Goal: Browse casually: Explore the website without a specific task or goal

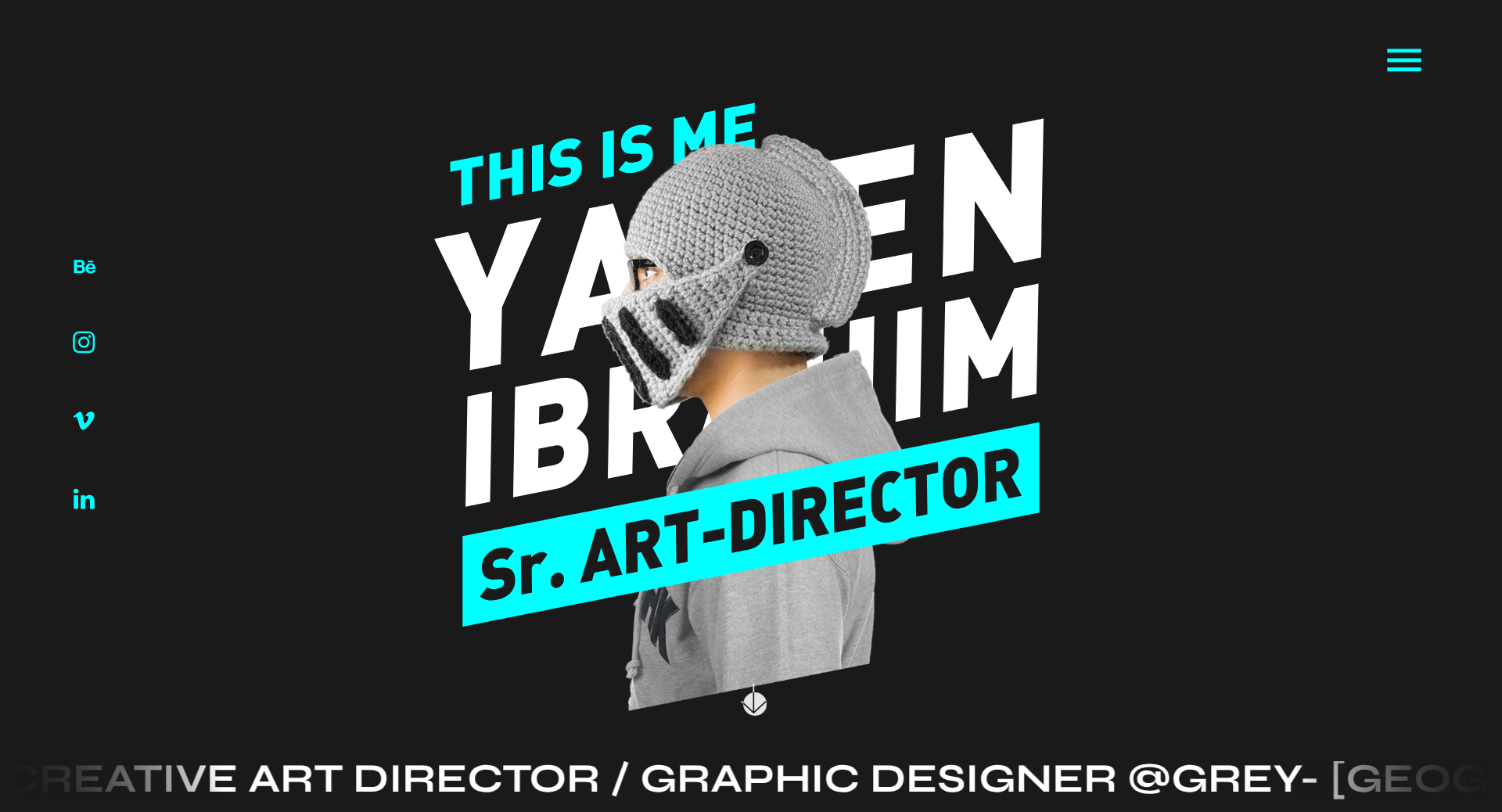
click at [754, 704] on icon at bounding box center [753, 707] width 25 height 12
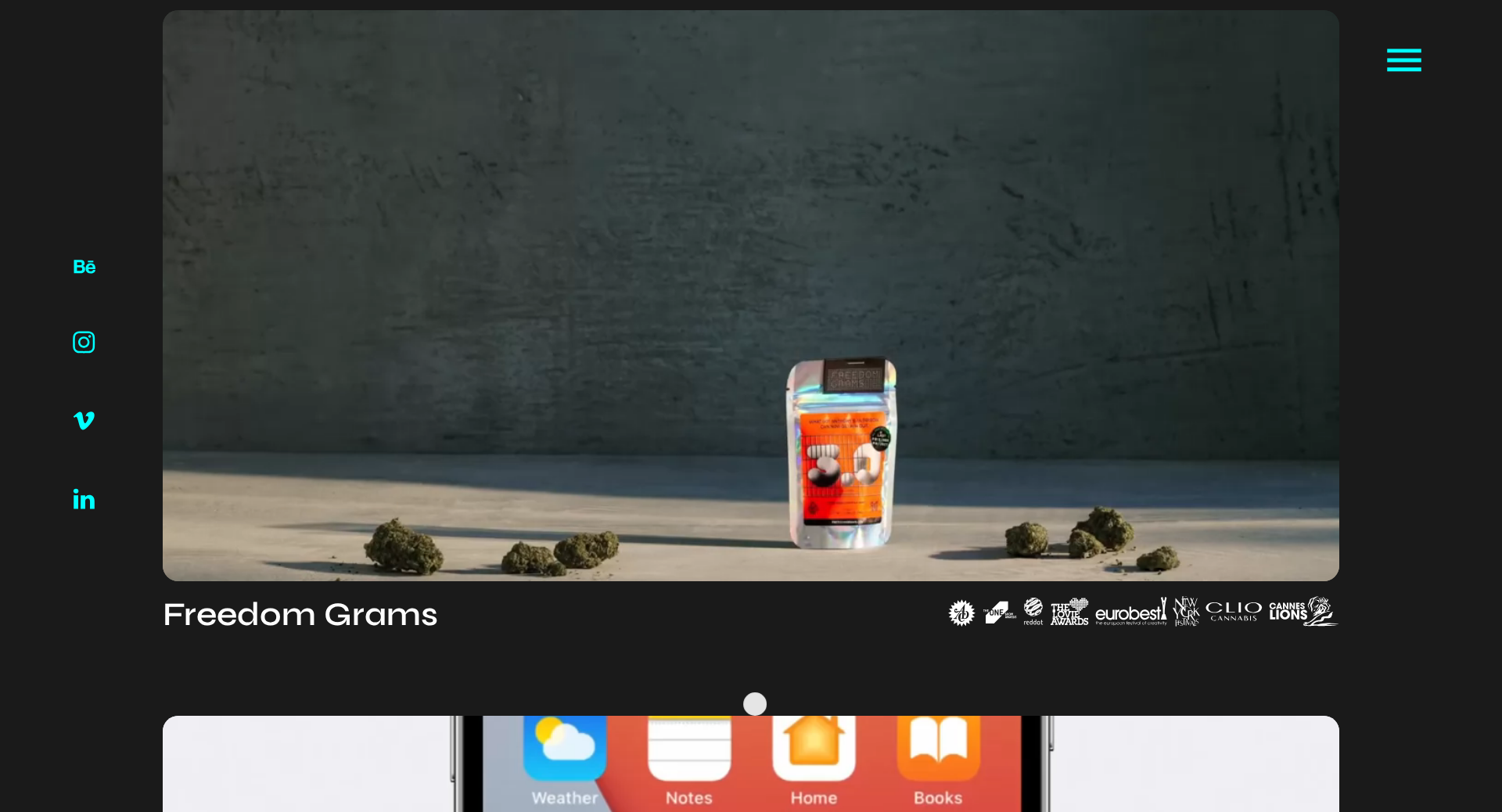
scroll to position [887, 0]
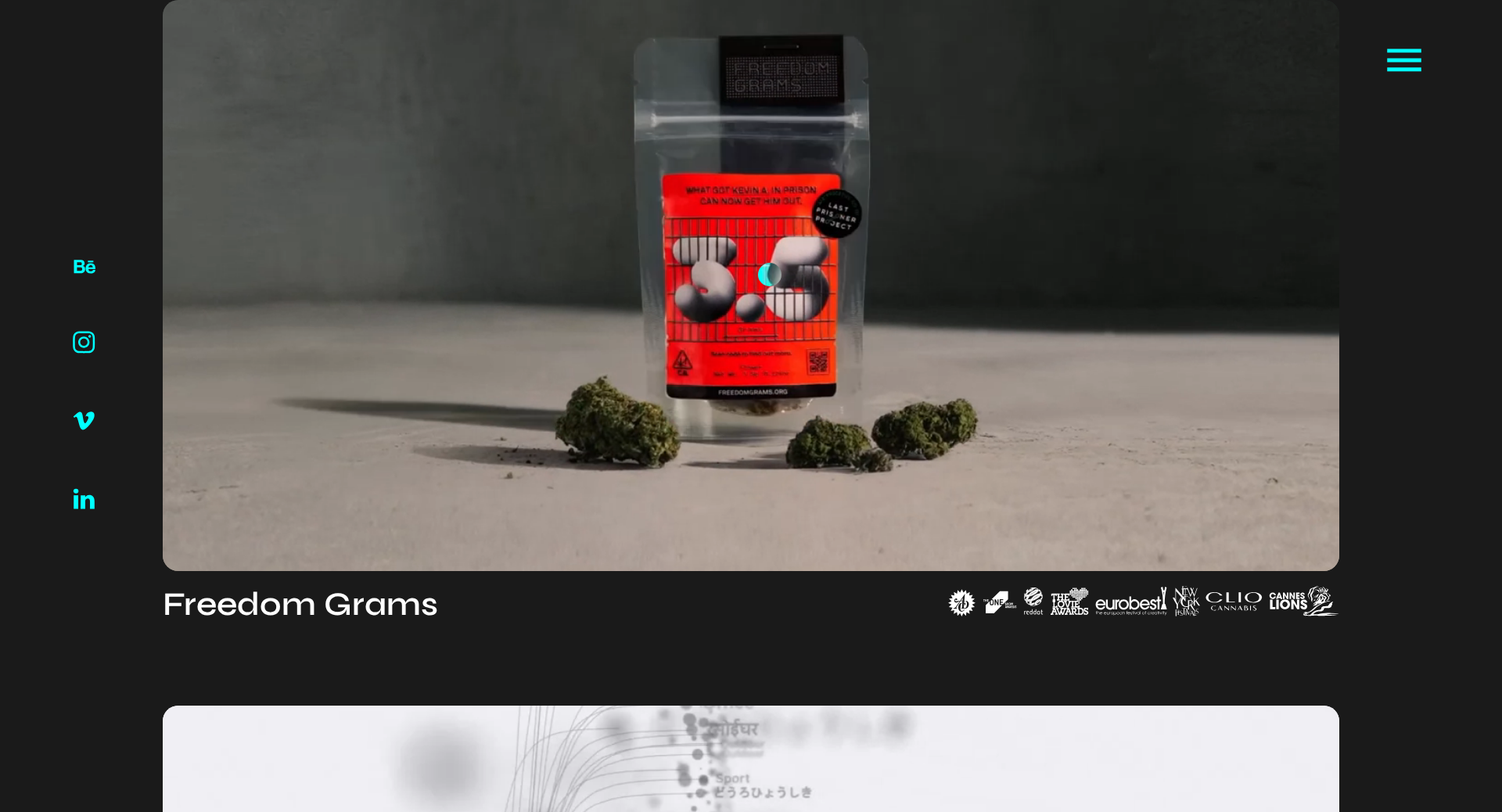
click at [767, 274] on video at bounding box center [751, 285] width 1177 height 571
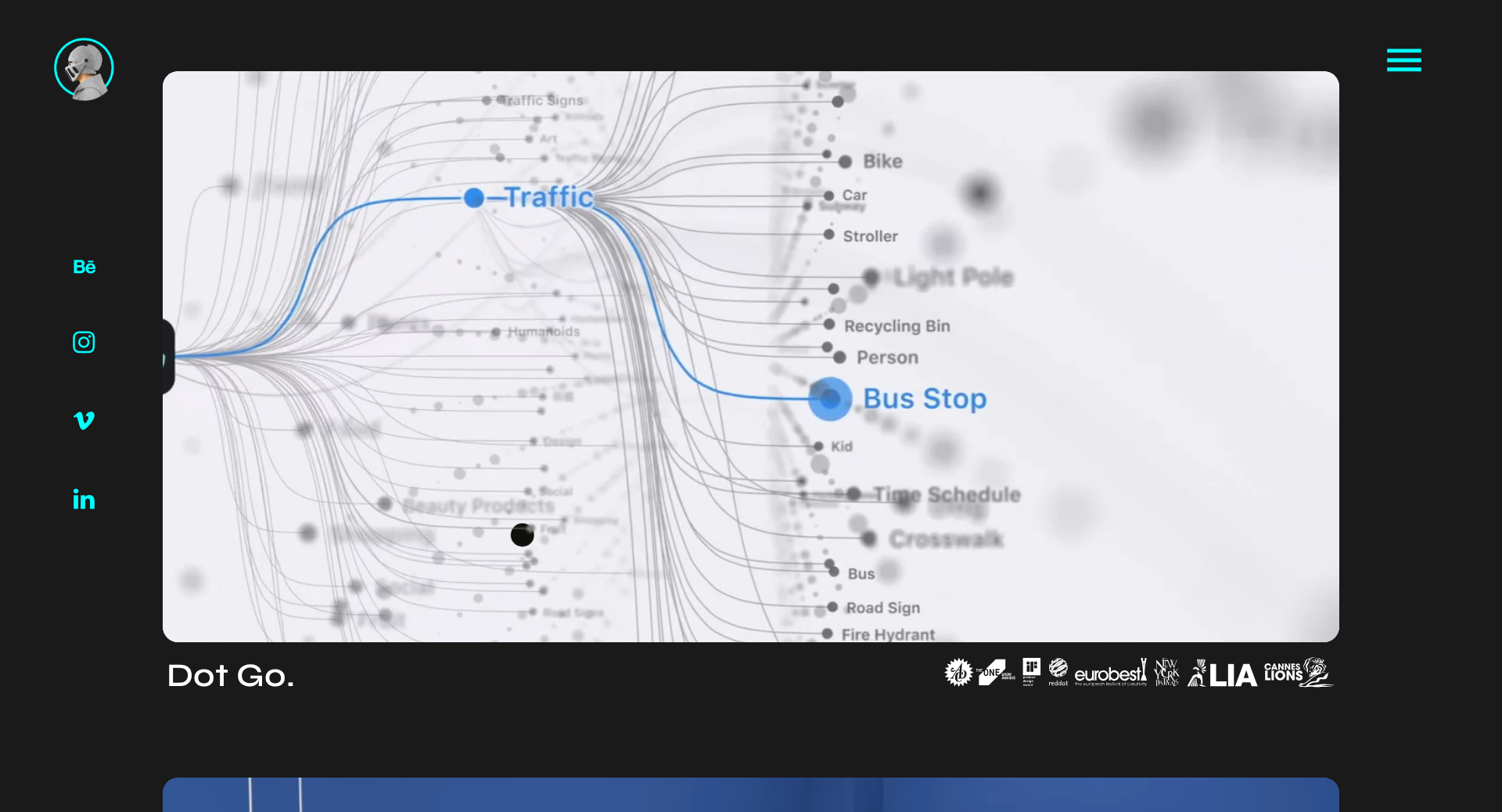
scroll to position [1525, 0]
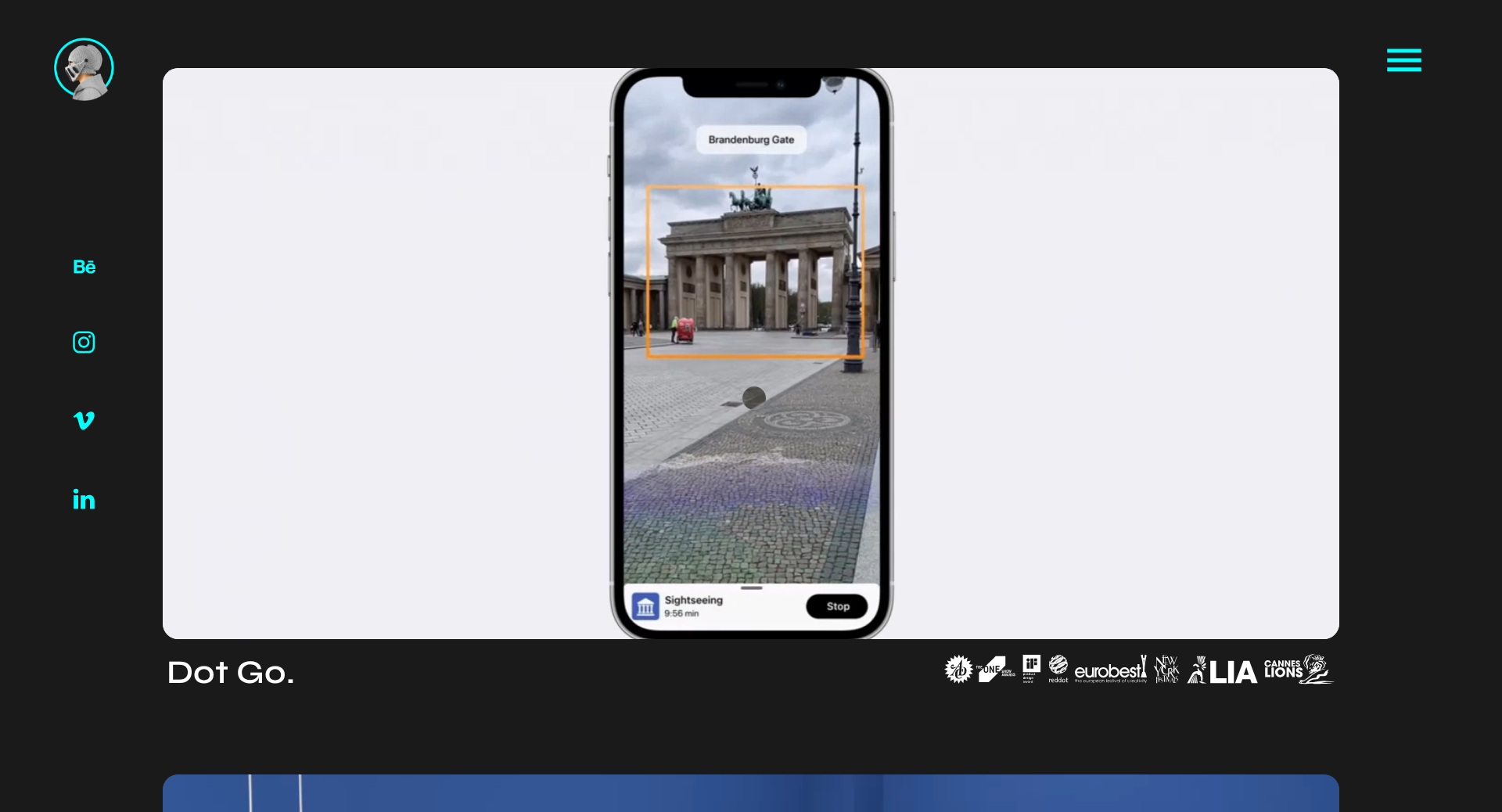
click at [754, 399] on video at bounding box center [751, 353] width 1177 height 571
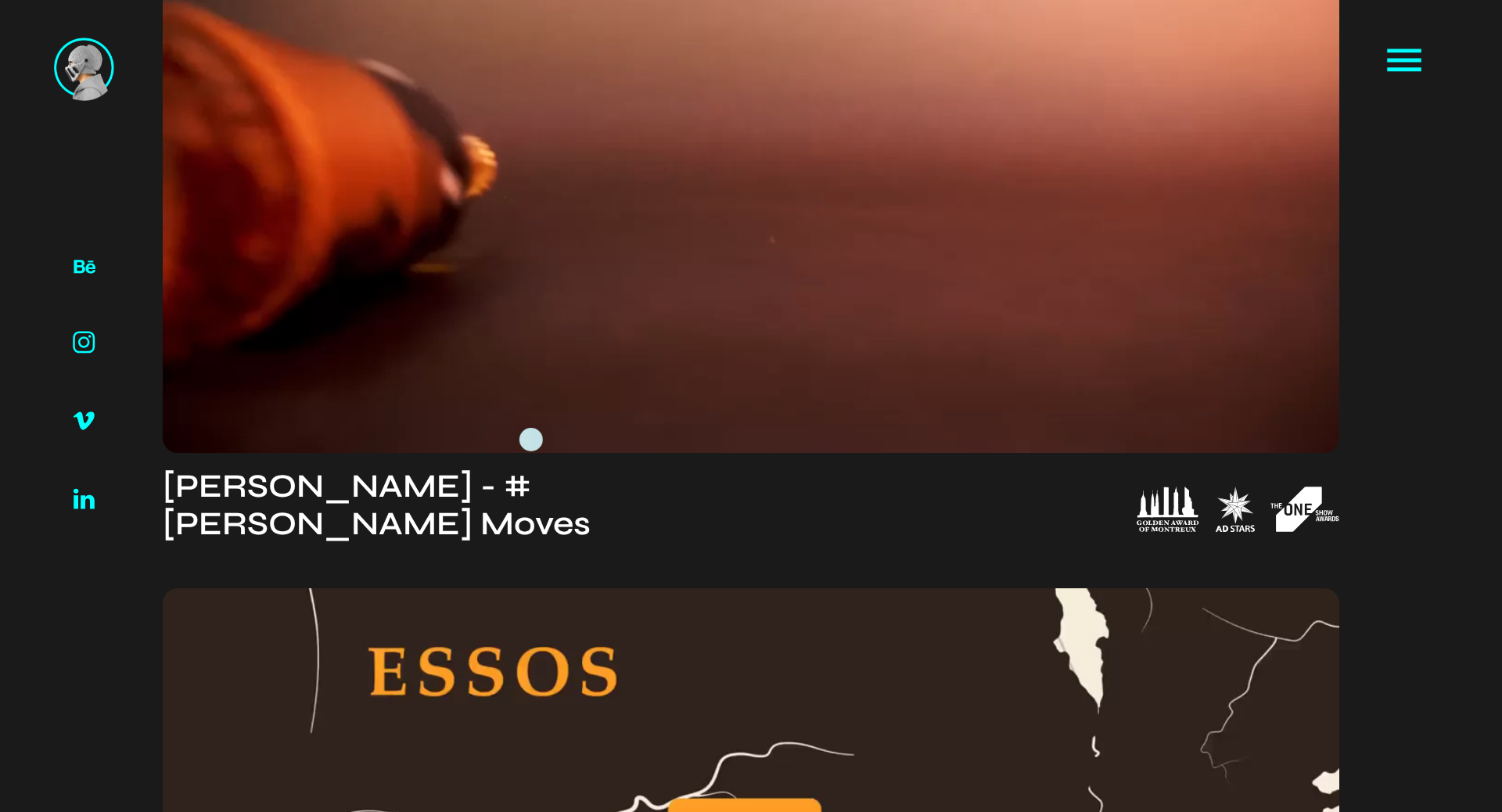
scroll to position [3132, 0]
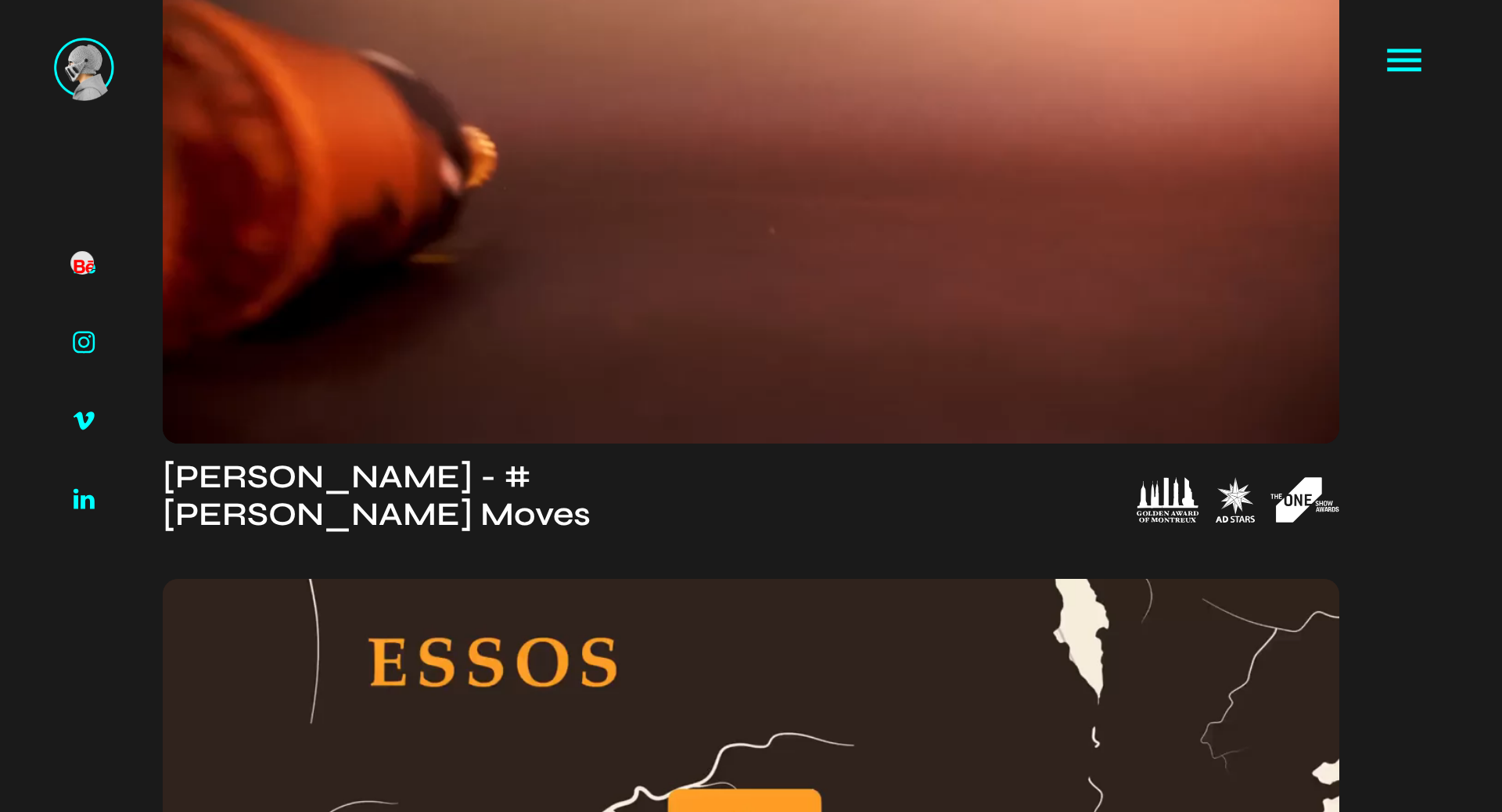
click at [83, 262] on img at bounding box center [83, 266] width 23 height 14
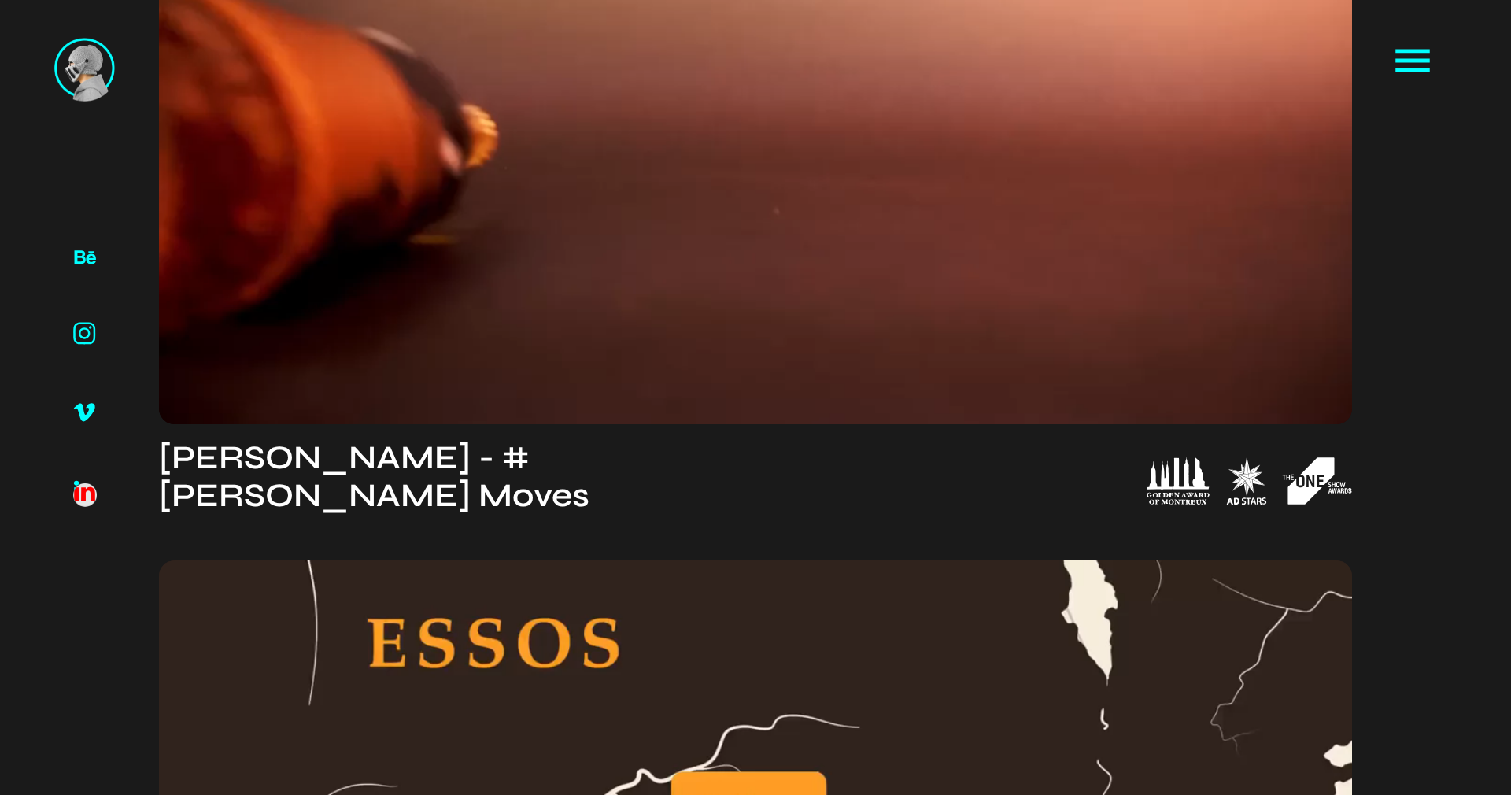
click at [85, 495] on img at bounding box center [84, 490] width 23 height 21
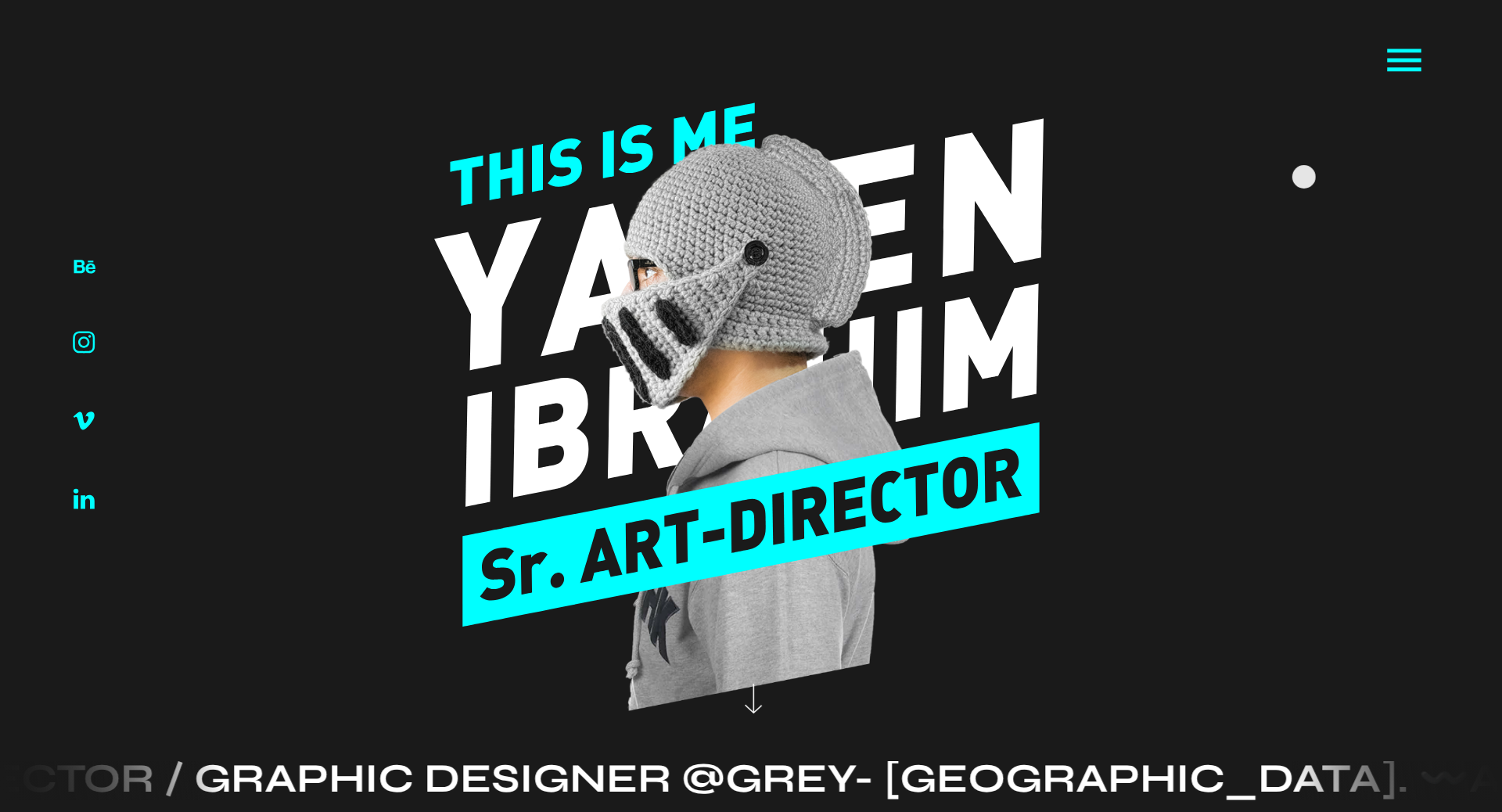
scroll to position [0, 0]
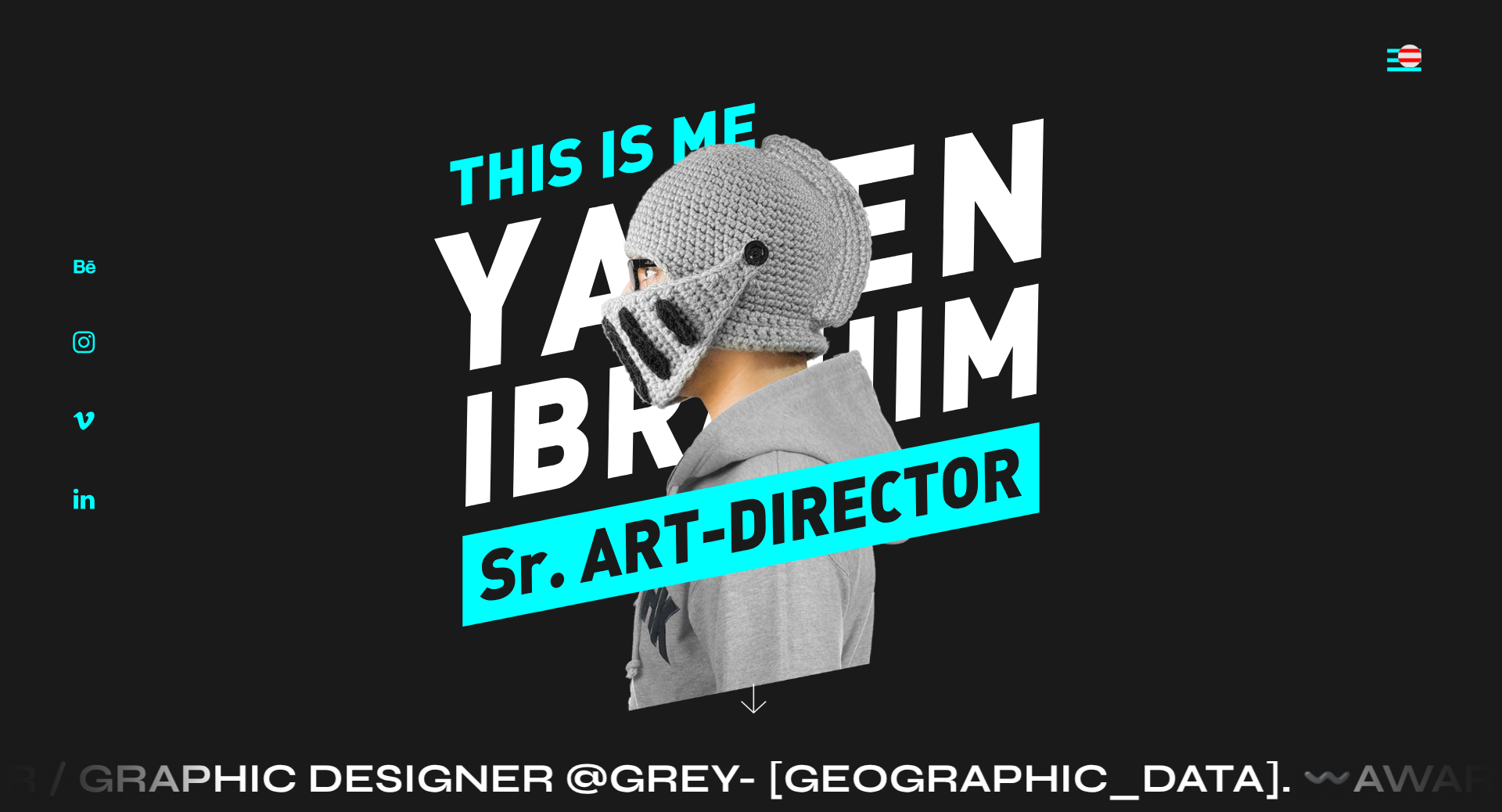
click at [767, 57] on icon at bounding box center [1405, 61] width 46 height 46
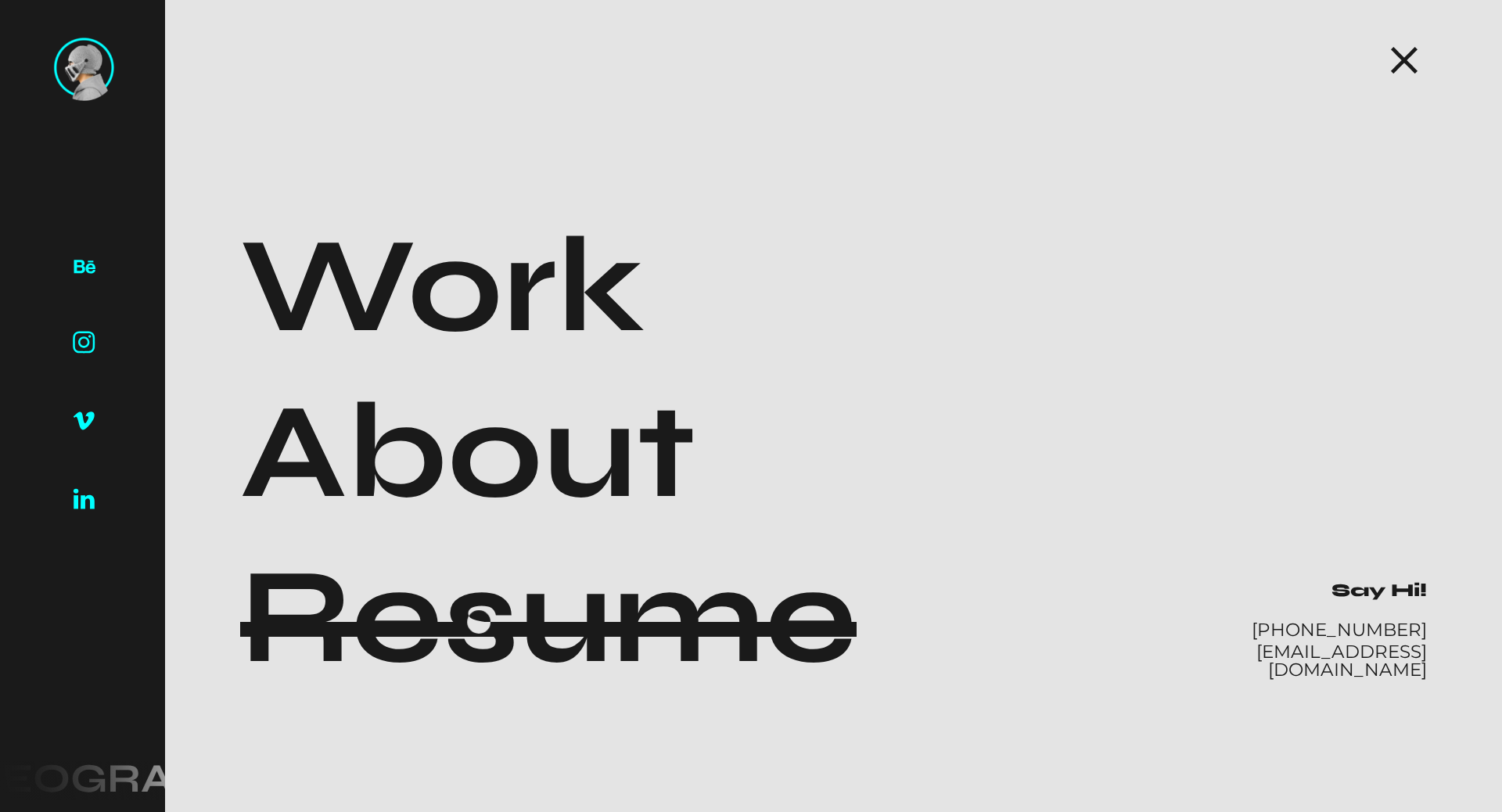
click at [479, 622] on div at bounding box center [549, 629] width 616 height 15
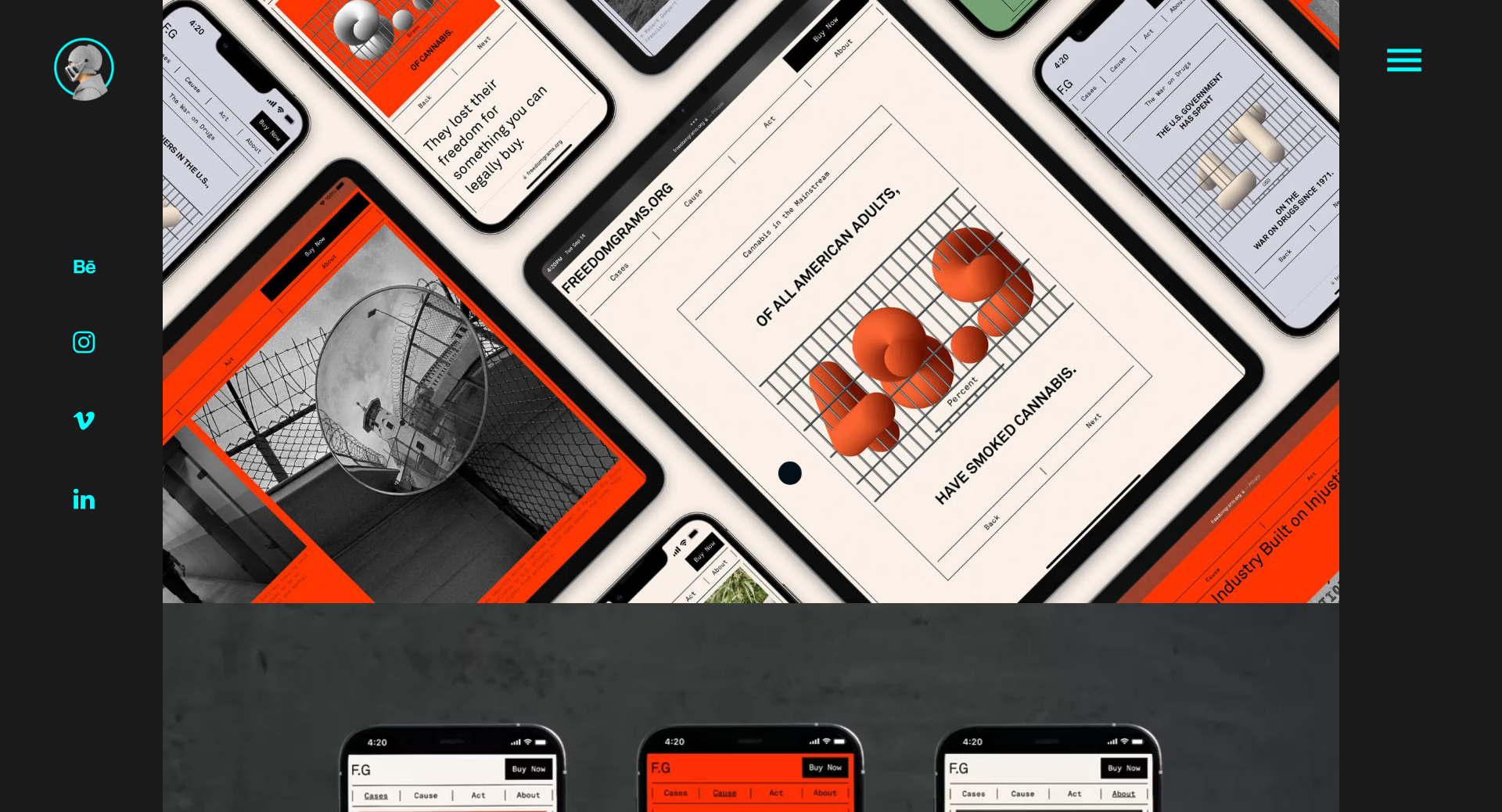
scroll to position [6545, 0]
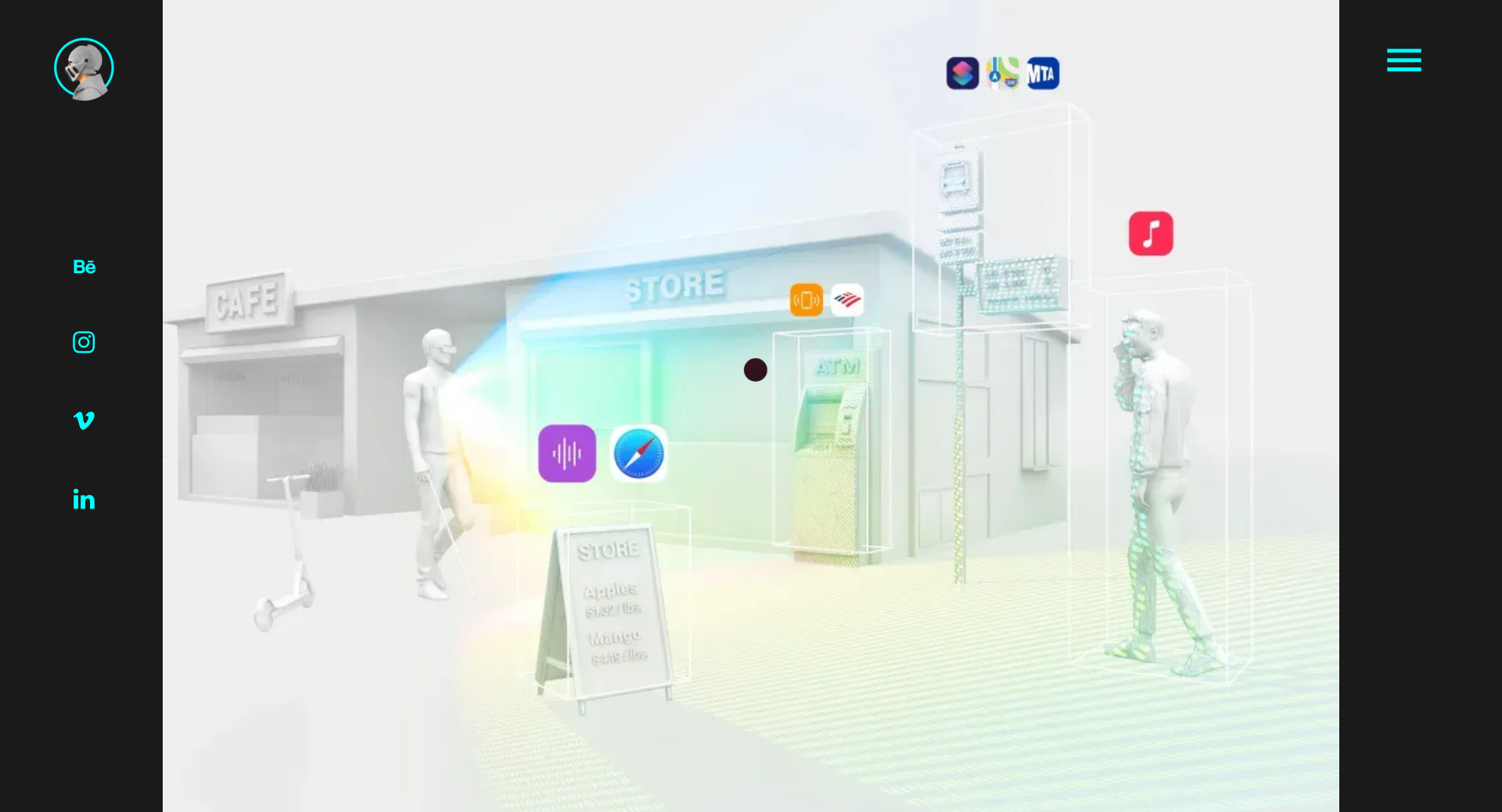
scroll to position [1227, 0]
